Goal: Information Seeking & Learning: Learn about a topic

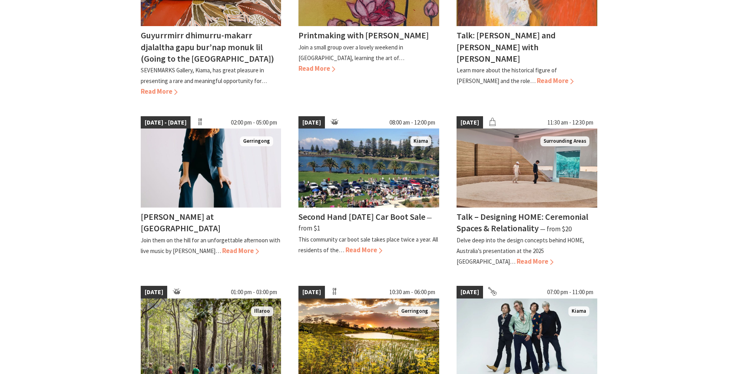
scroll to position [516, 0]
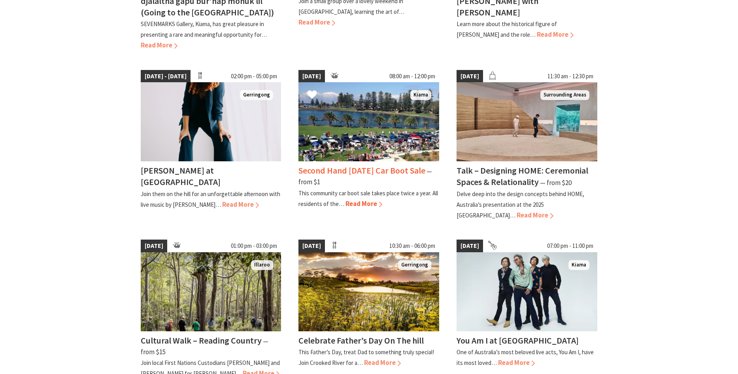
click at [364, 203] on span "Read More" at bounding box center [364, 203] width 37 height 9
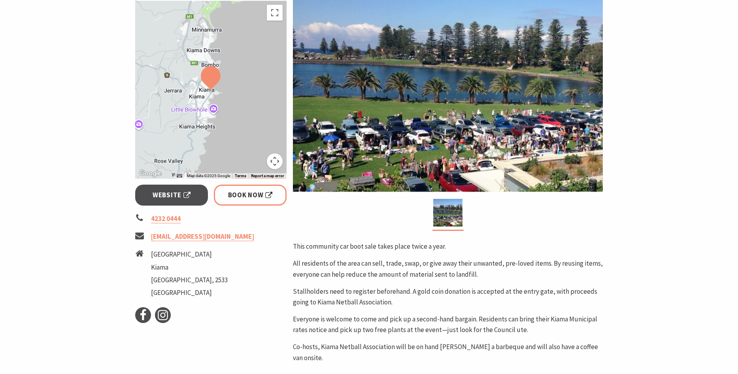
scroll to position [194, 0]
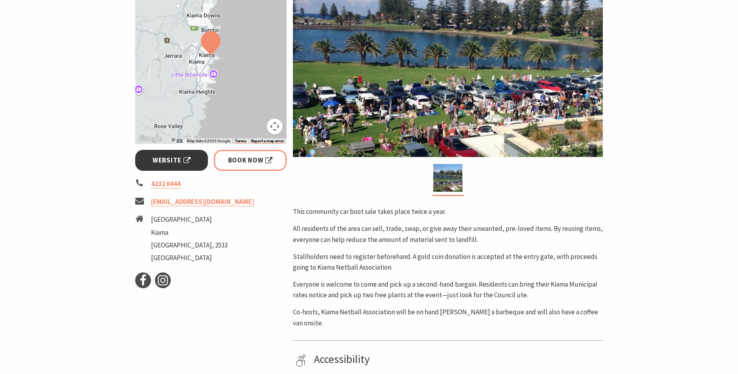
click at [169, 161] on span "Website" at bounding box center [172, 160] width 38 height 11
